Goal: Task Accomplishment & Management: Complete application form

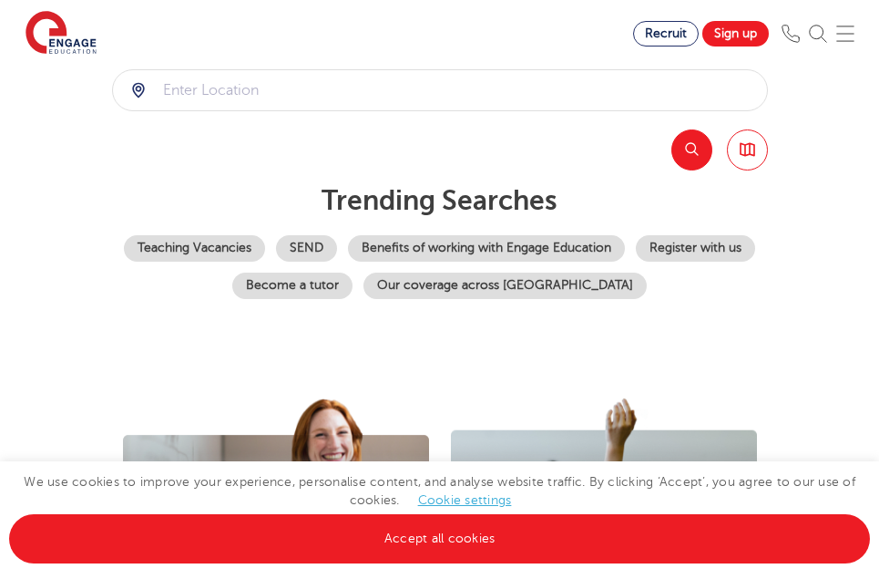
scroll to position [328, 0]
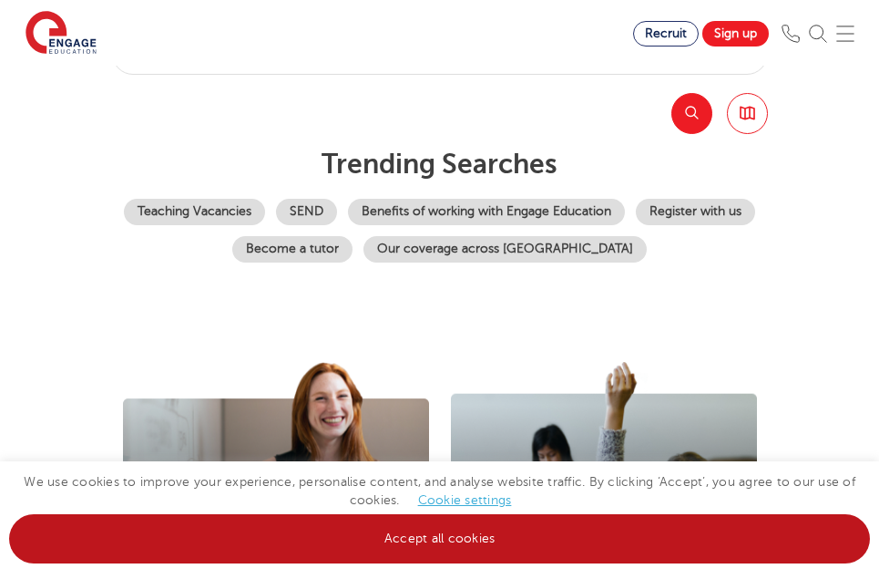
click at [394, 527] on link "Accept all cookies" at bounding box center [439, 538] width 861 height 49
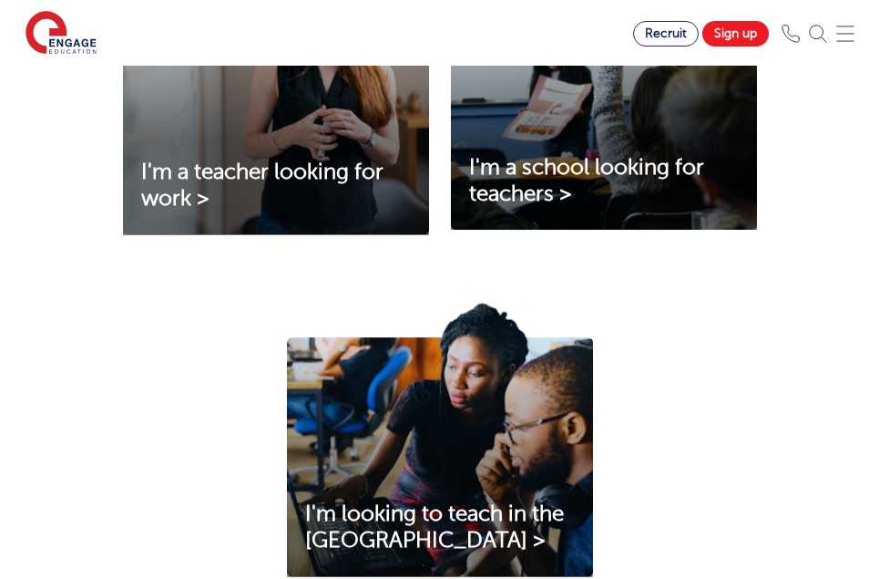
scroll to position [729, 0]
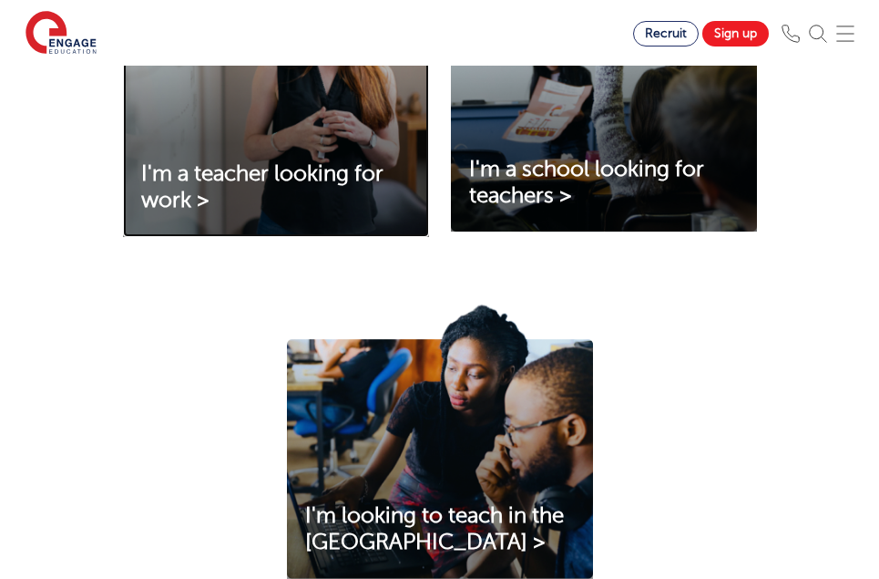
click at [199, 202] on img at bounding box center [276, 99] width 306 height 276
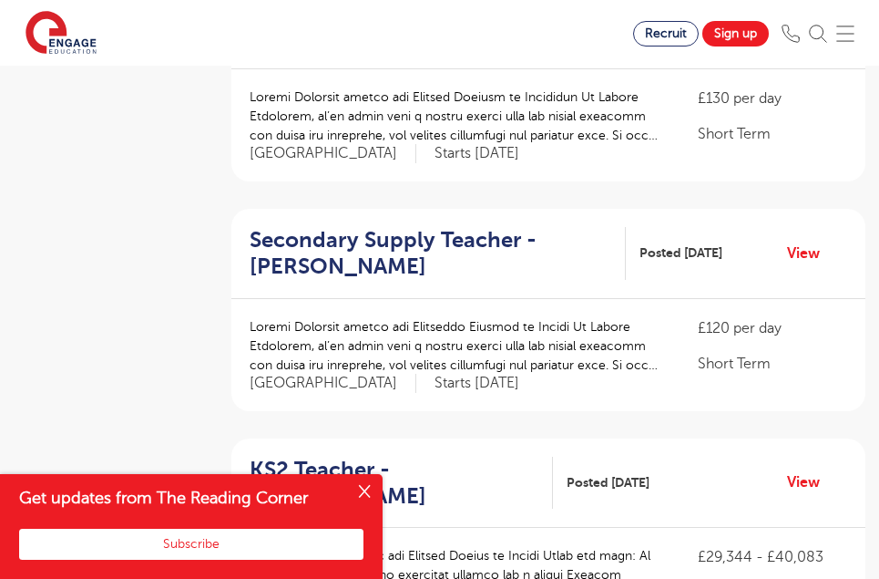
scroll to position [1677, 0]
click at [355, 502] on button "Close" at bounding box center [364, 492] width 36 height 36
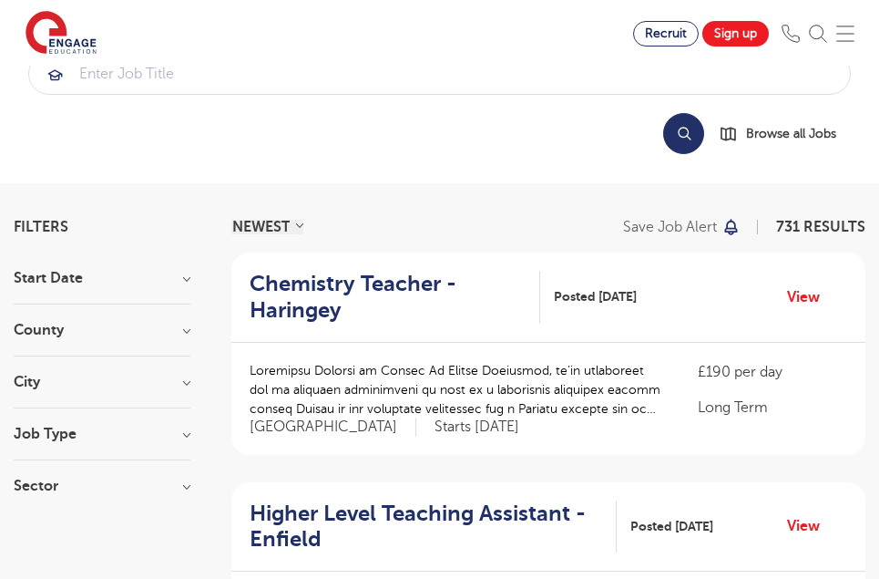
scroll to position [0, 0]
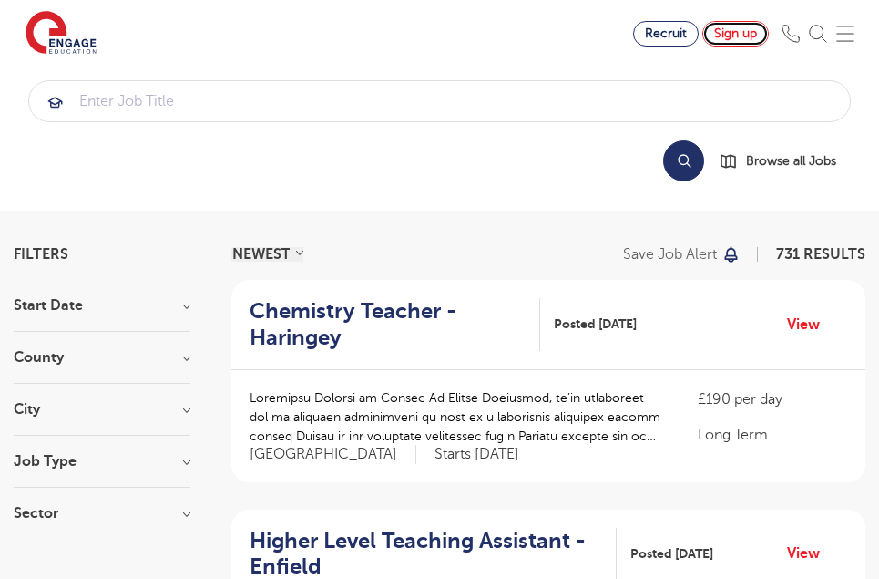
click at [737, 35] on link "Sign up" at bounding box center [736, 34] width 67 height 26
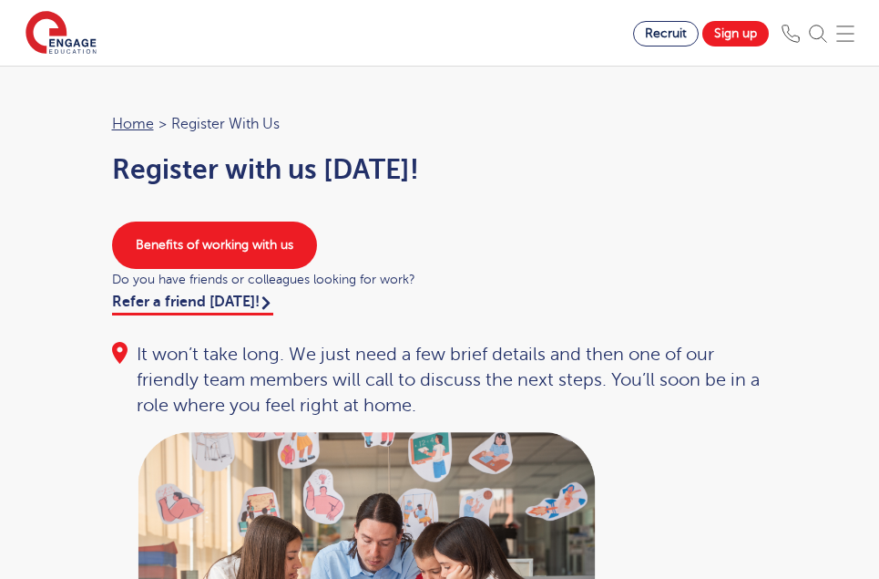
click at [855, 36] on img at bounding box center [845, 34] width 18 height 18
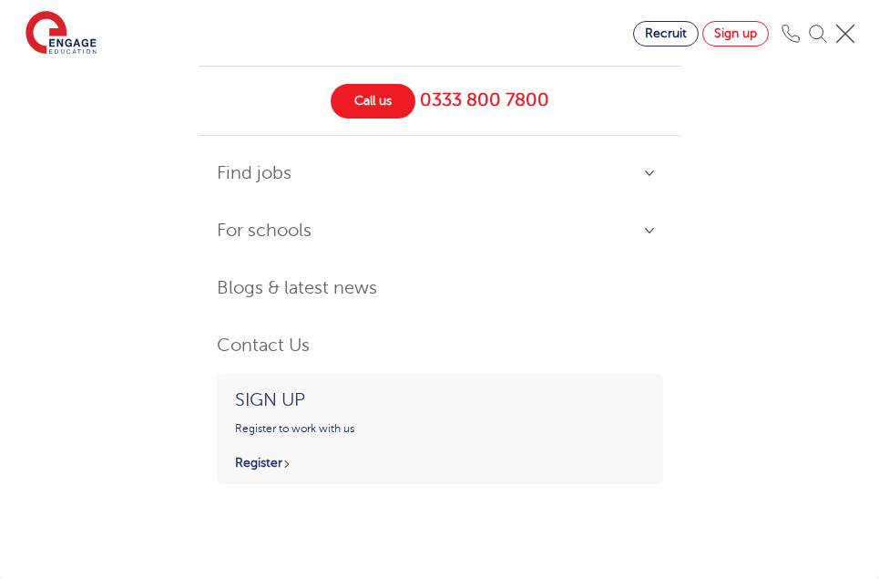
click at [746, 35] on link "Sign up" at bounding box center [736, 34] width 67 height 26
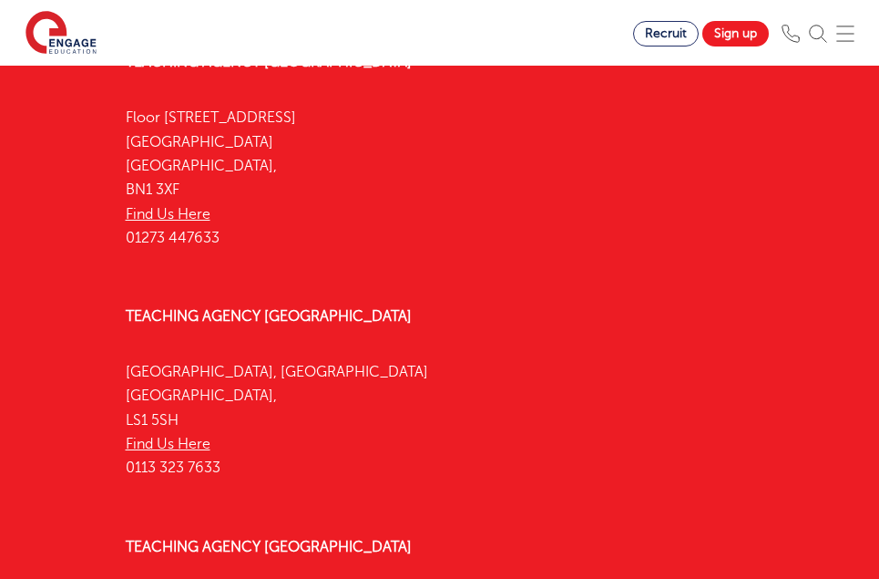
scroll to position [2427, 0]
